Goal: Information Seeking & Learning: Learn about a topic

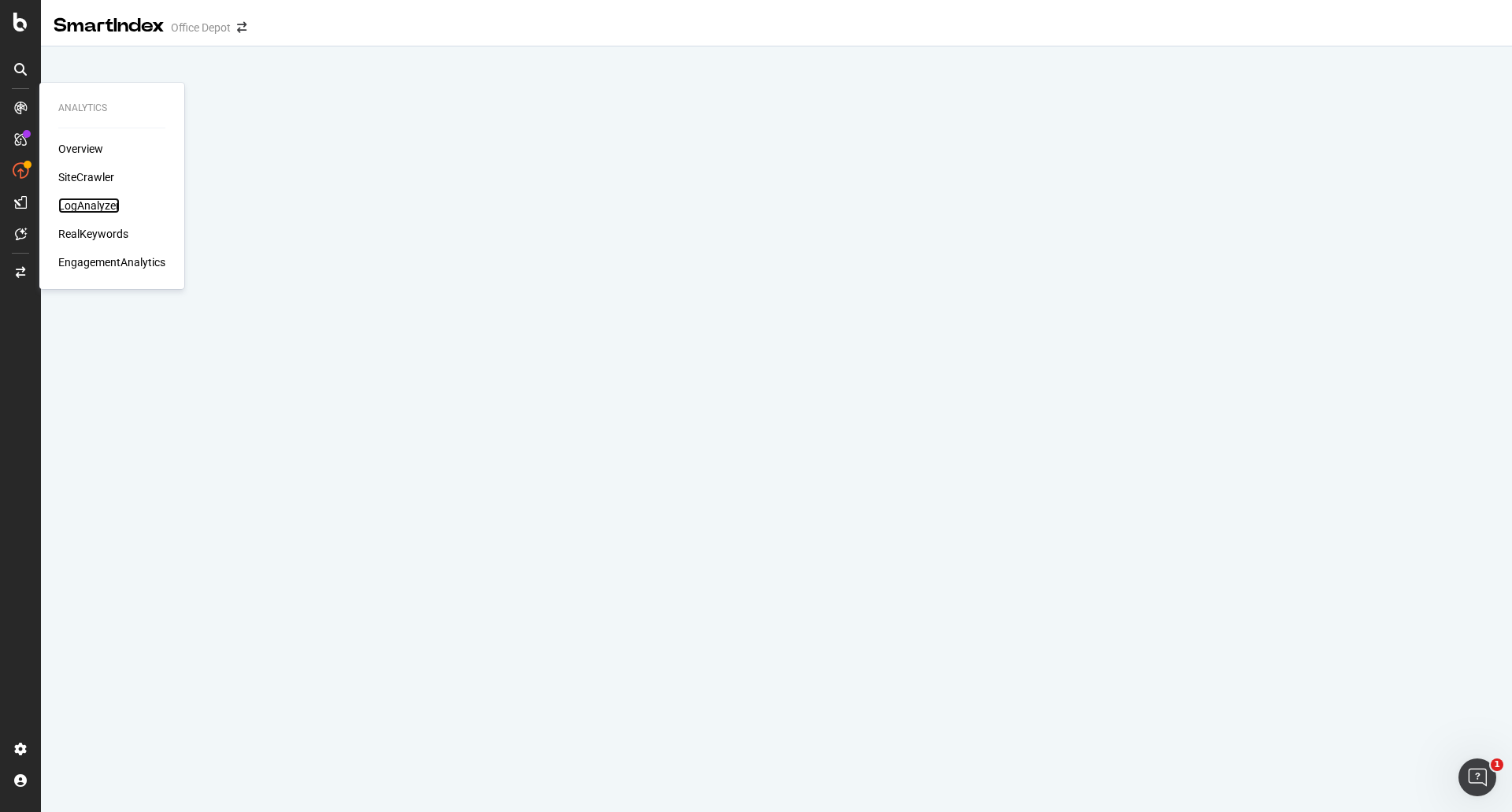
click at [101, 208] on div "LogAnalyzer" at bounding box center [89, 205] width 61 height 16
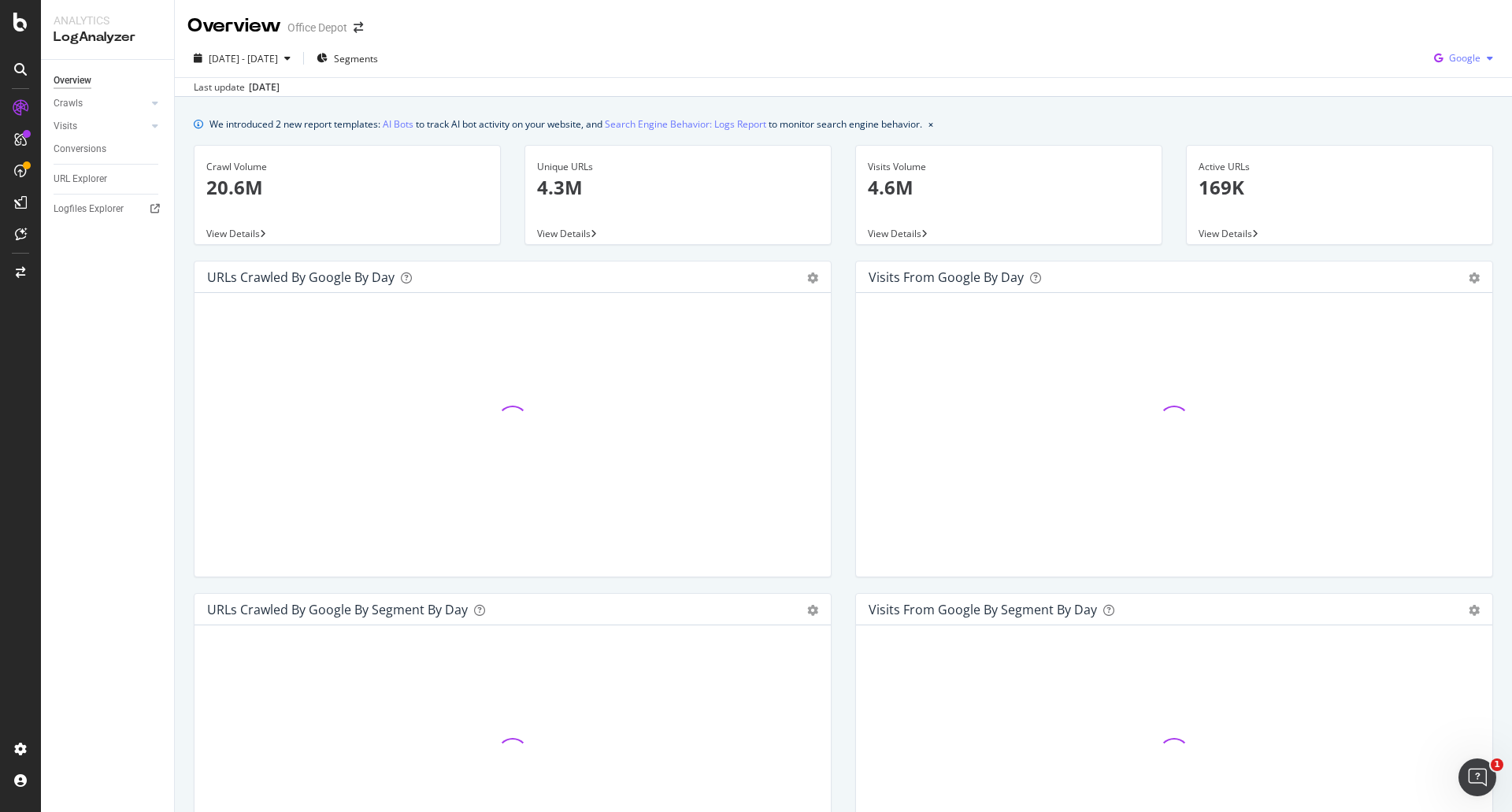
click at [1452, 61] on span "Google" at bounding box center [1465, 58] width 32 height 13
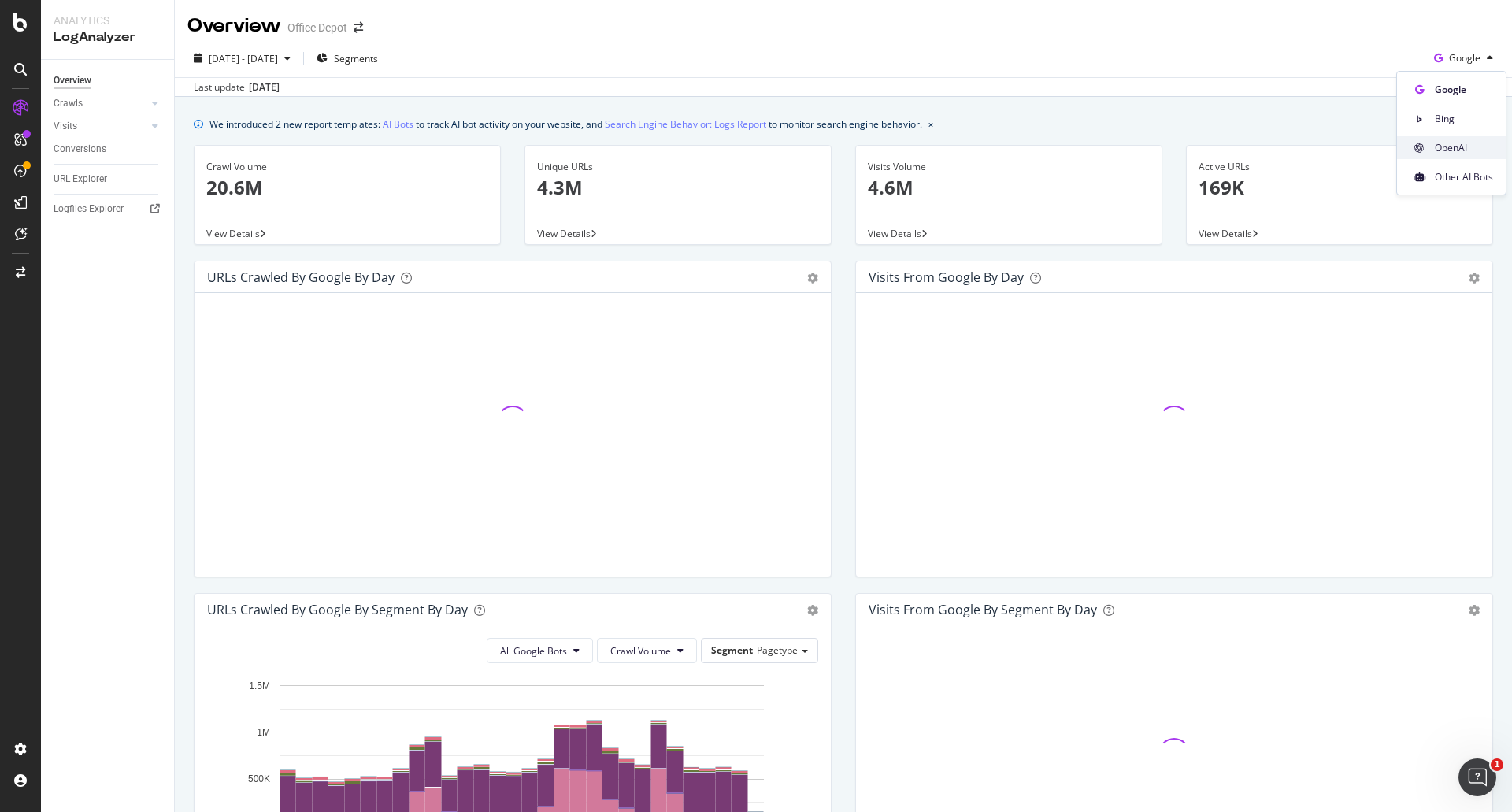
click at [1421, 153] on span at bounding box center [1419, 147] width 19 height 19
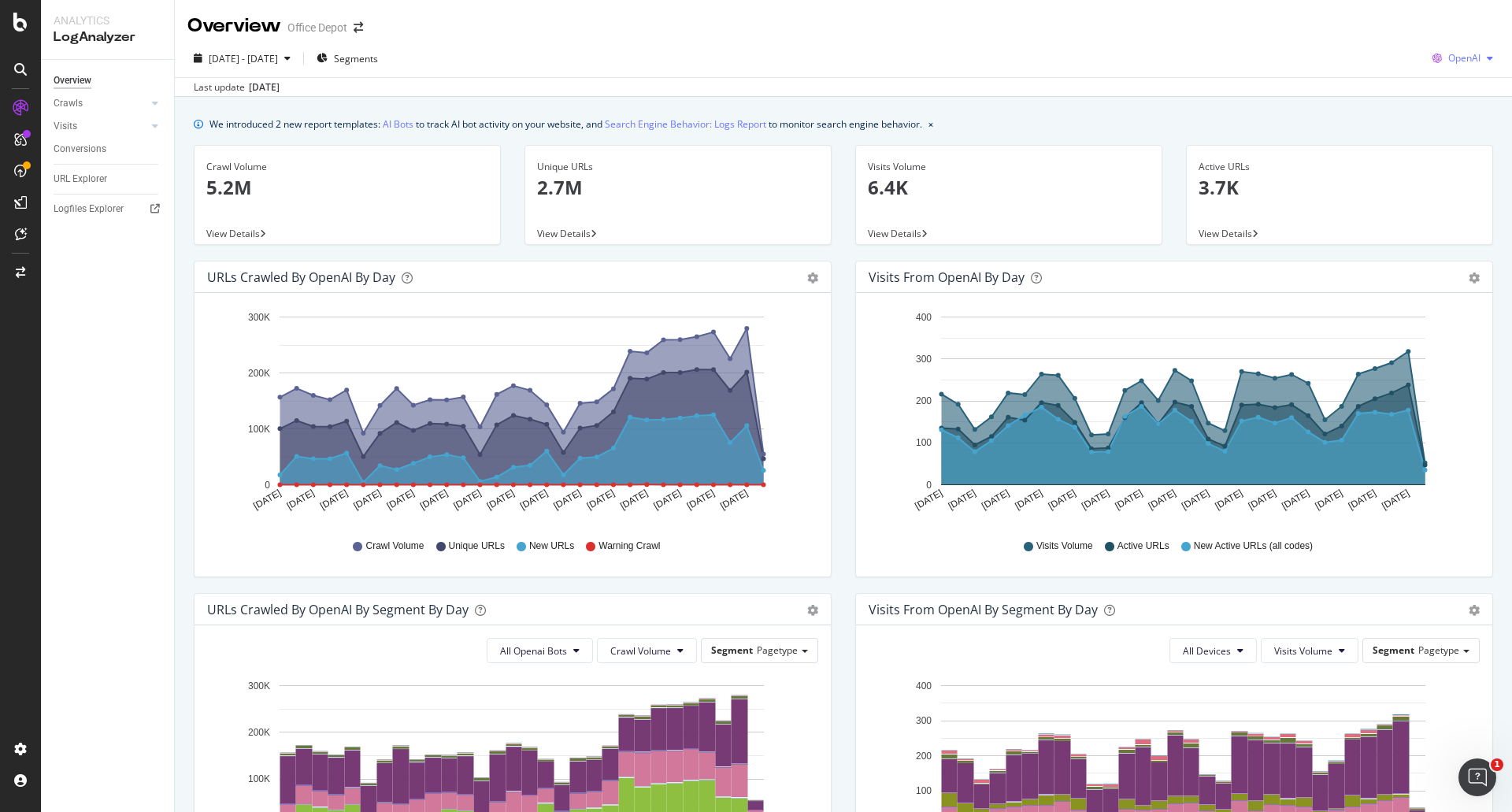
click at [1454, 65] on span "OpenAI" at bounding box center [1464, 58] width 33 height 13
click at [1437, 172] on span "Other AI Bots" at bounding box center [1463, 177] width 59 height 14
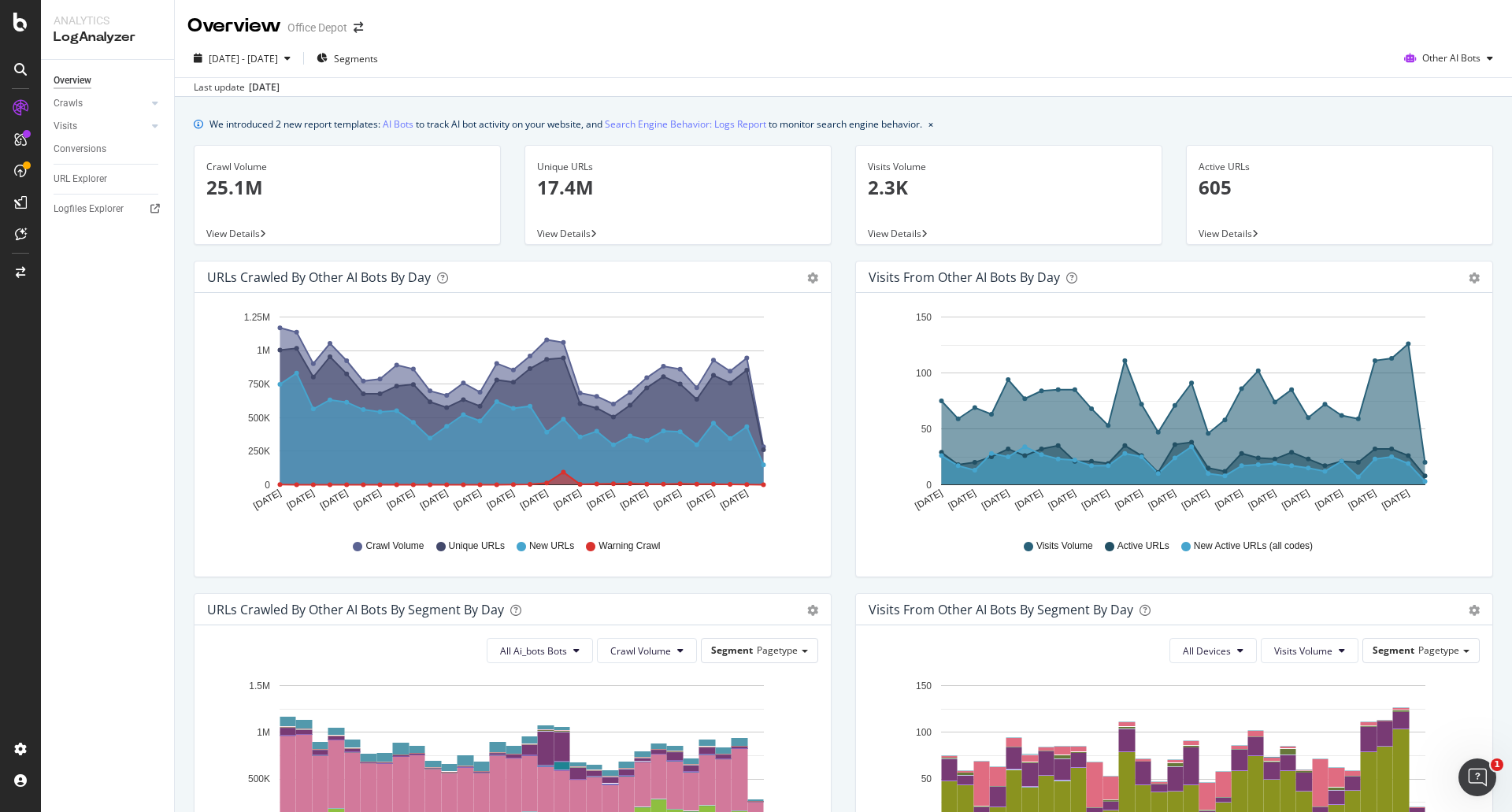
click at [866, 67] on div "[DATE] - [DATE] Segments Other AI Bots" at bounding box center [844, 62] width 1338 height 32
click at [1038, 38] on div "Overview Office Depot" at bounding box center [844, 19] width 1338 height 39
